Goal: Information Seeking & Learning: Learn about a topic

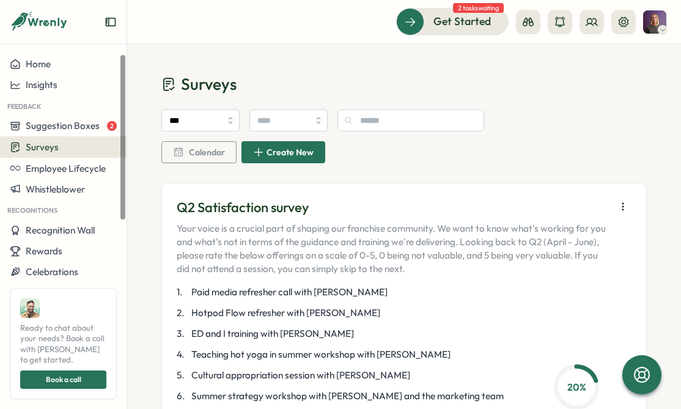
click at [67, 148] on div "Surveys" at bounding box center [63, 147] width 107 height 12
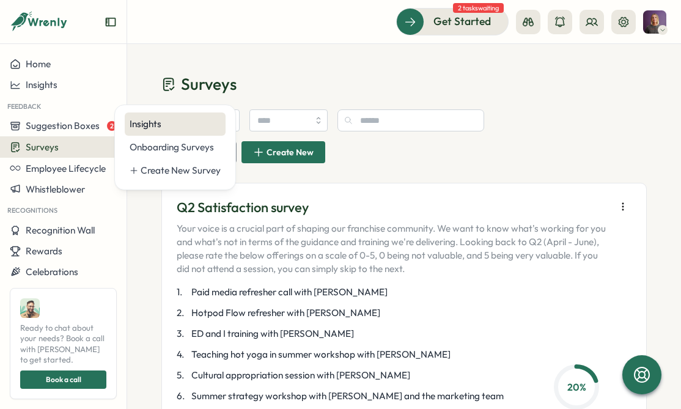
click at [147, 121] on div "Insights" at bounding box center [175, 123] width 91 height 13
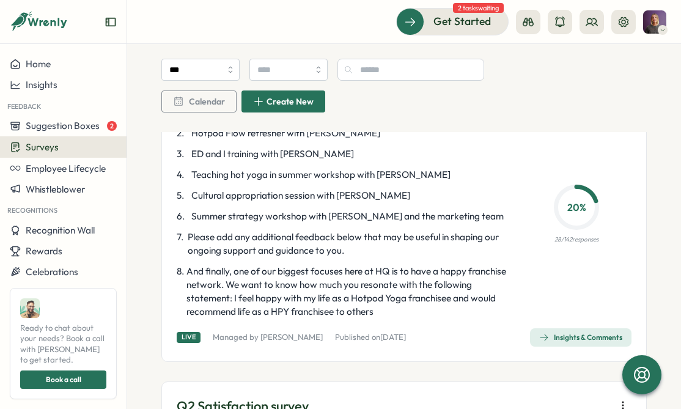
scroll to position [175, 0]
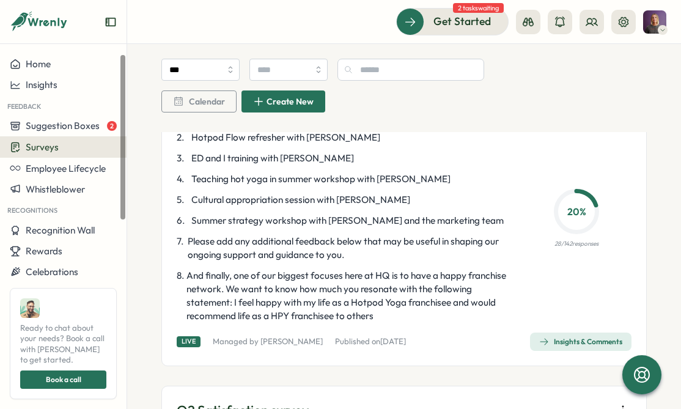
drag, startPoint x: 455, startPoint y: 326, endPoint x: 455, endPoint y: 304, distance: 22.6
click at [455, 309] on div "Q2 Satisfaction survey Your voice is a crucial part of shaping our franchise co…" at bounding box center [404, 187] width 455 height 328
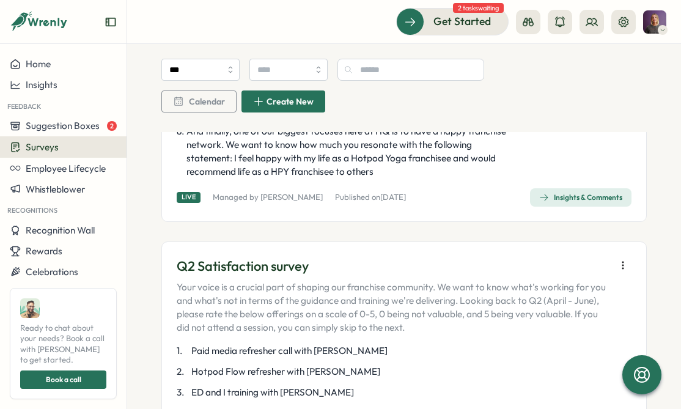
click at [562, 198] on div "Insights & Comments" at bounding box center [580, 198] width 83 height 10
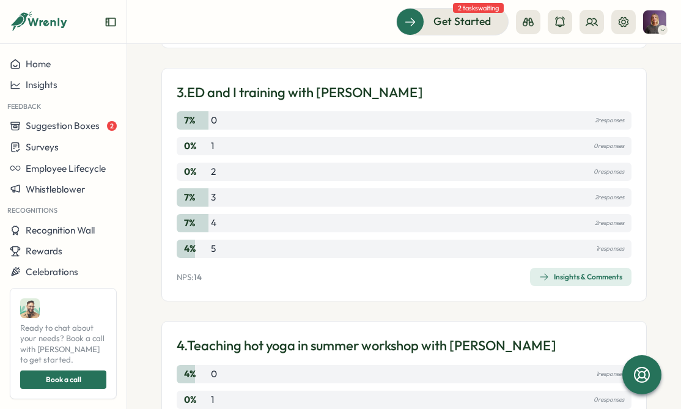
scroll to position [626, 0]
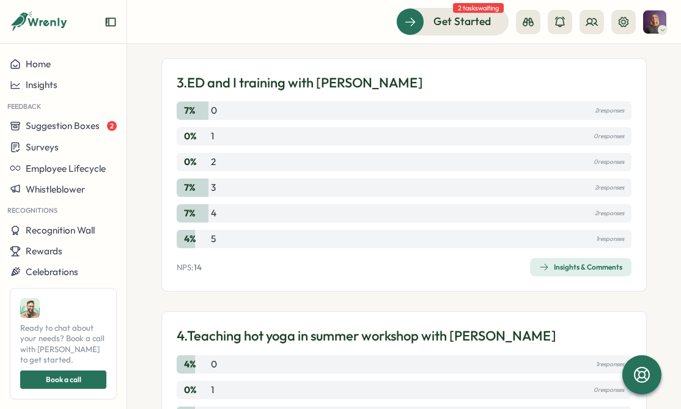
click at [584, 264] on div "Insights & Comments" at bounding box center [580, 267] width 83 height 10
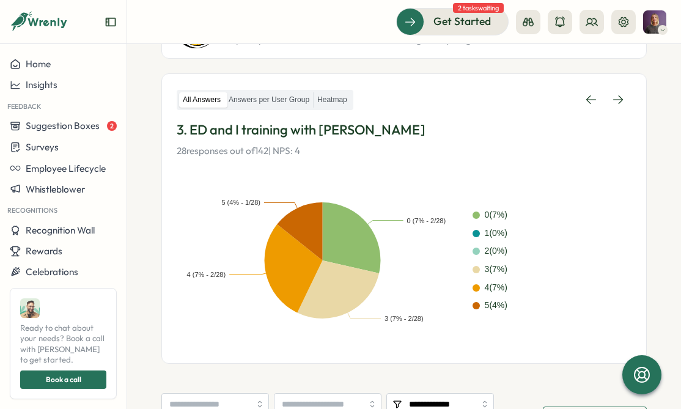
scroll to position [189, 0]
